Goal: Check status: Check status

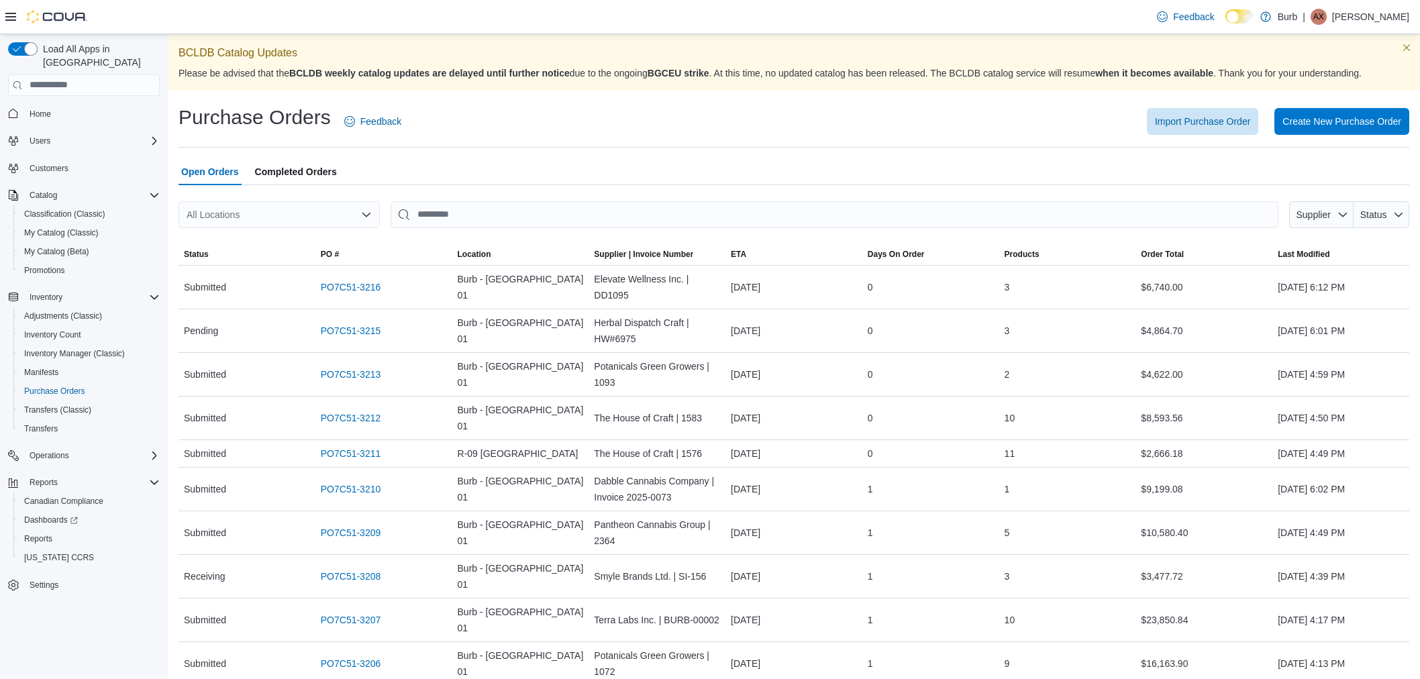
scroll to position [223, 0]
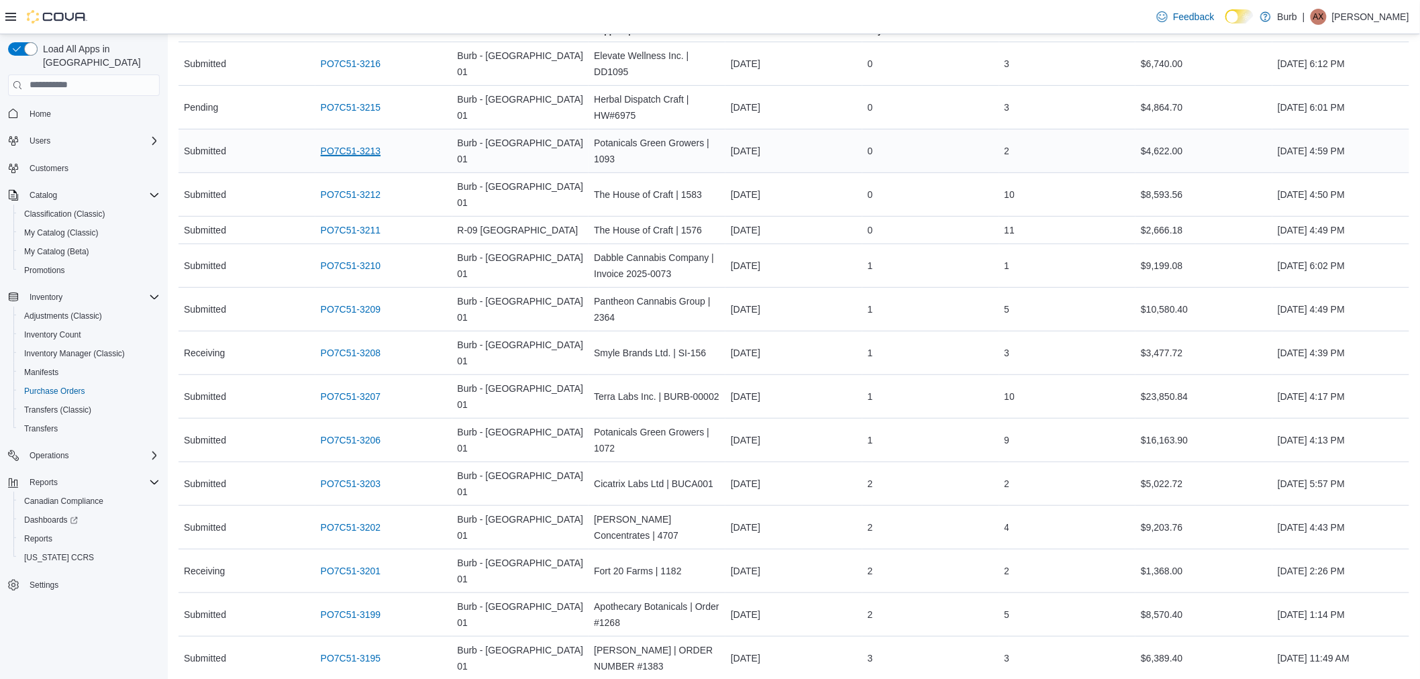
click at [338, 153] on link "PO7C51-3213" at bounding box center [351, 151] width 60 height 16
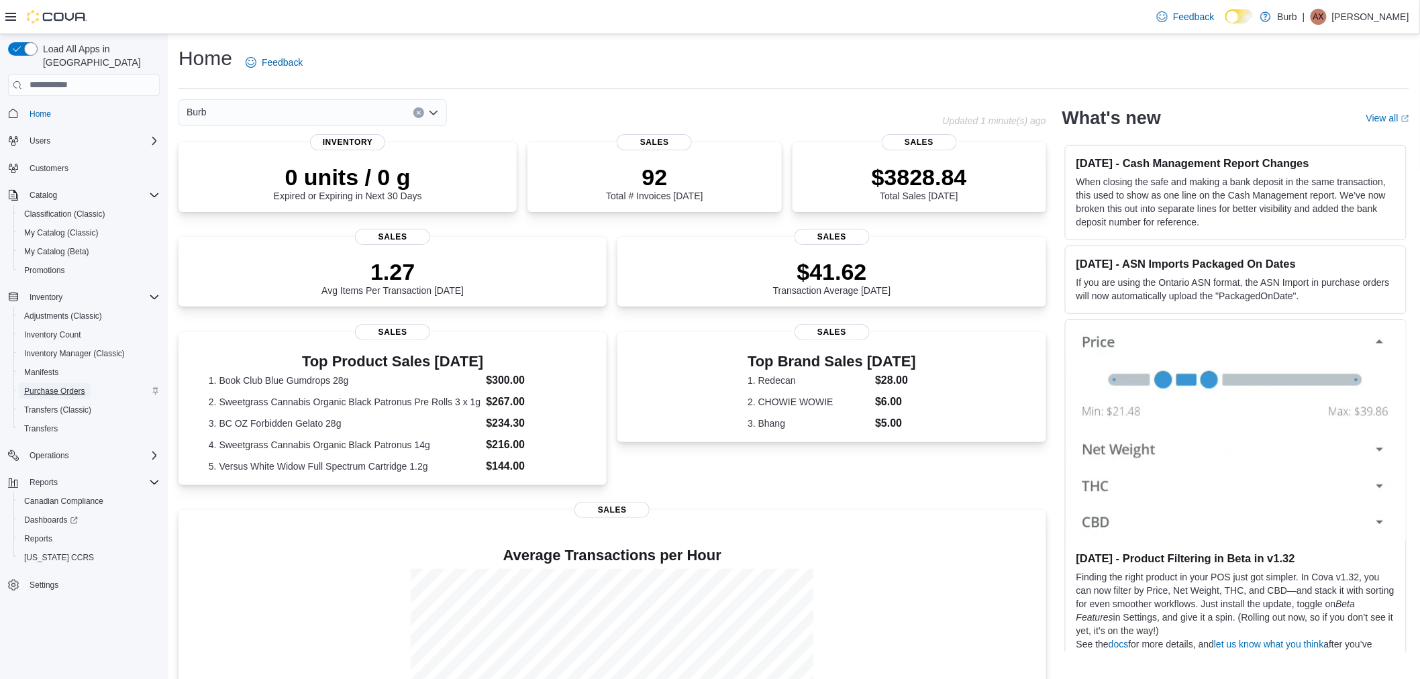
click at [69, 386] on span "Purchase Orders" at bounding box center [54, 391] width 61 height 11
